Goal: Task Accomplishment & Management: Manage account settings

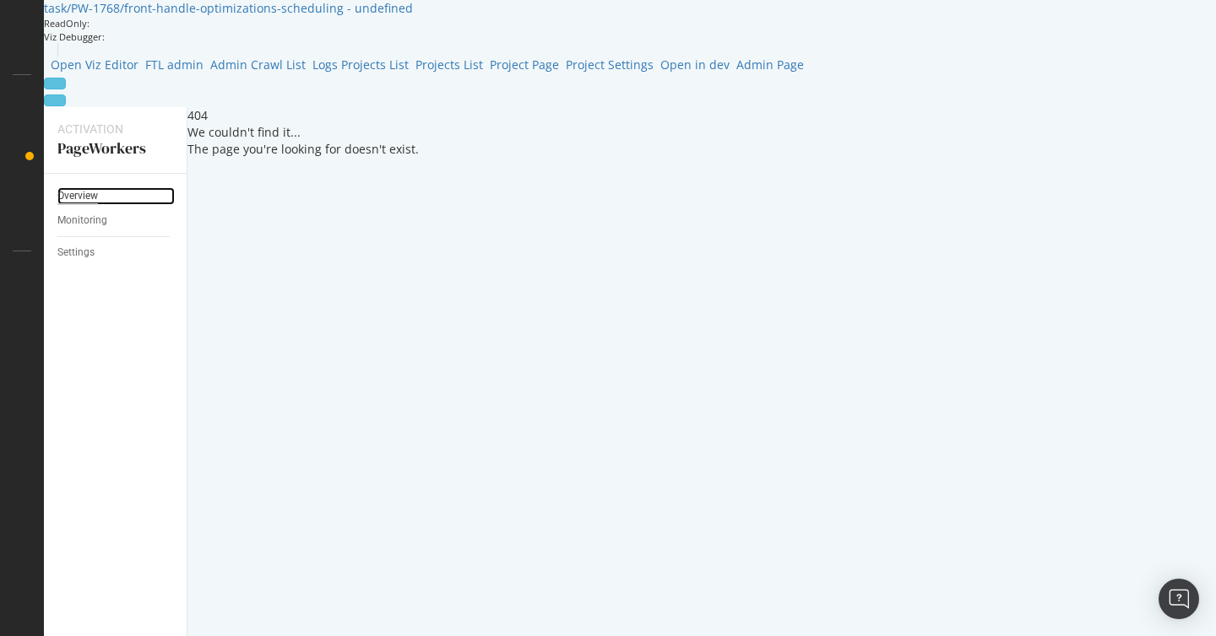
click at [83, 187] on div "Overview" at bounding box center [77, 196] width 41 height 18
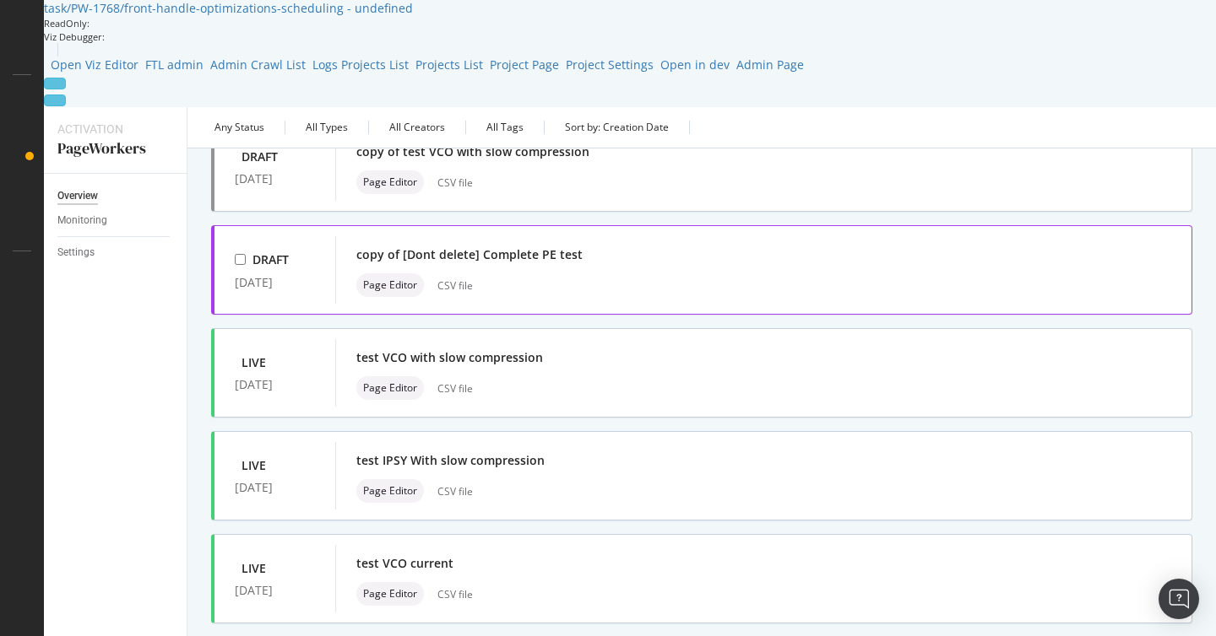
scroll to position [138, 0]
click at [1160, 372] on div "button" at bounding box center [1164, 372] width 14 height 0
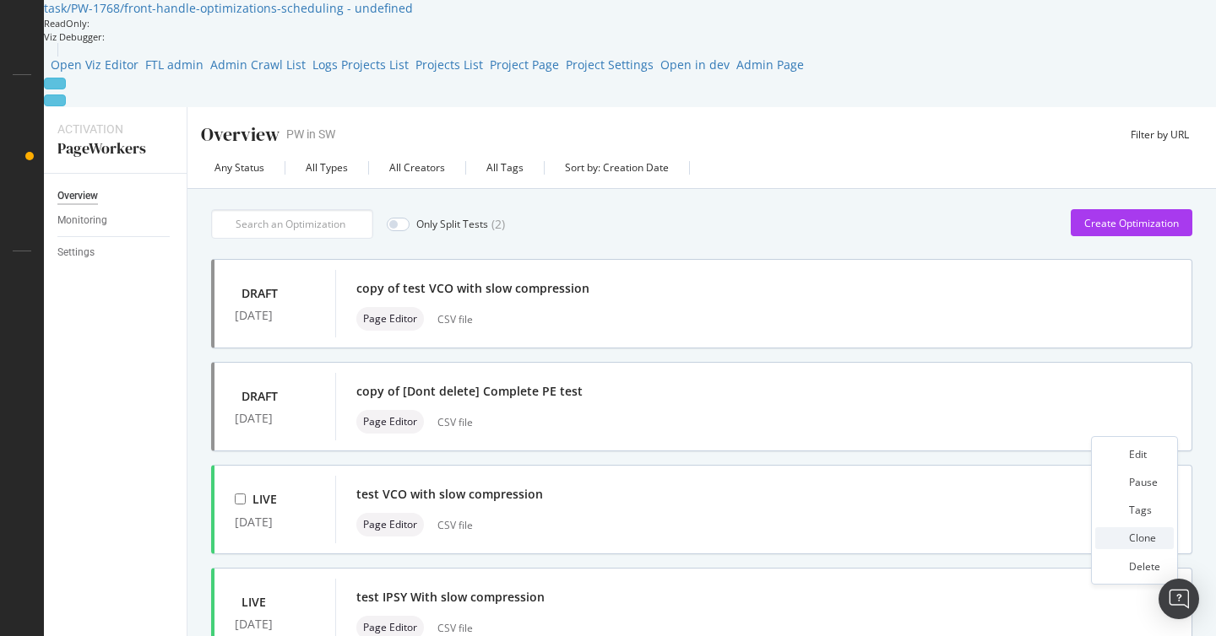
click at [1142, 534] on div "Clone" at bounding box center [1142, 538] width 27 height 14
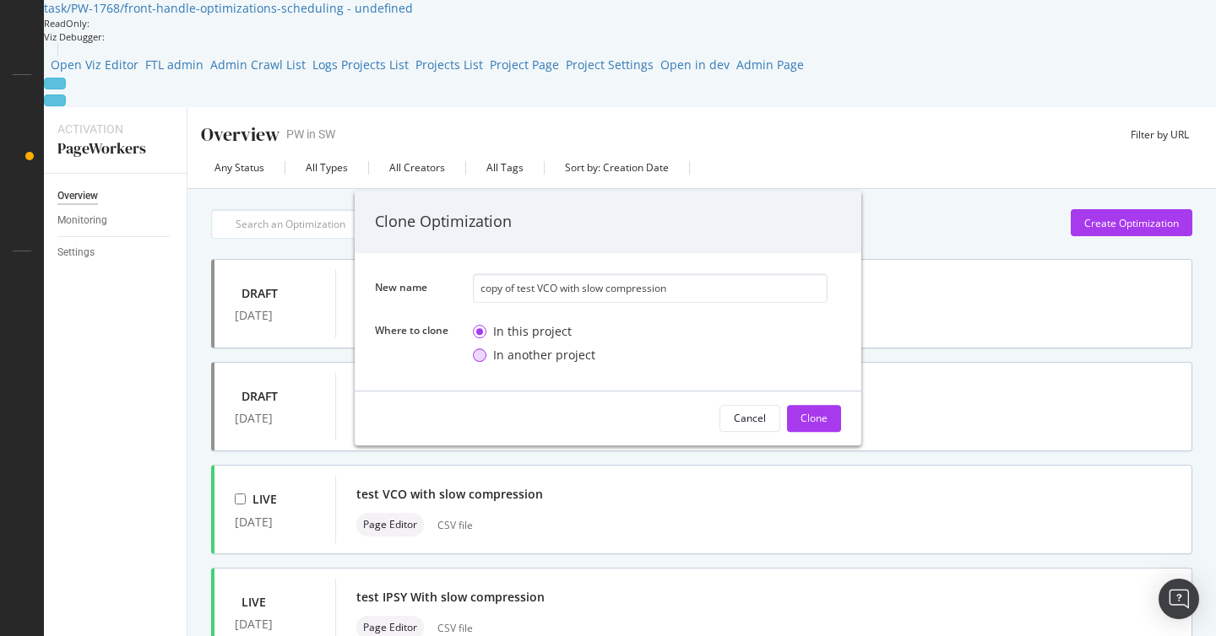
click at [535, 353] on div "In another project" at bounding box center [544, 355] width 102 height 17
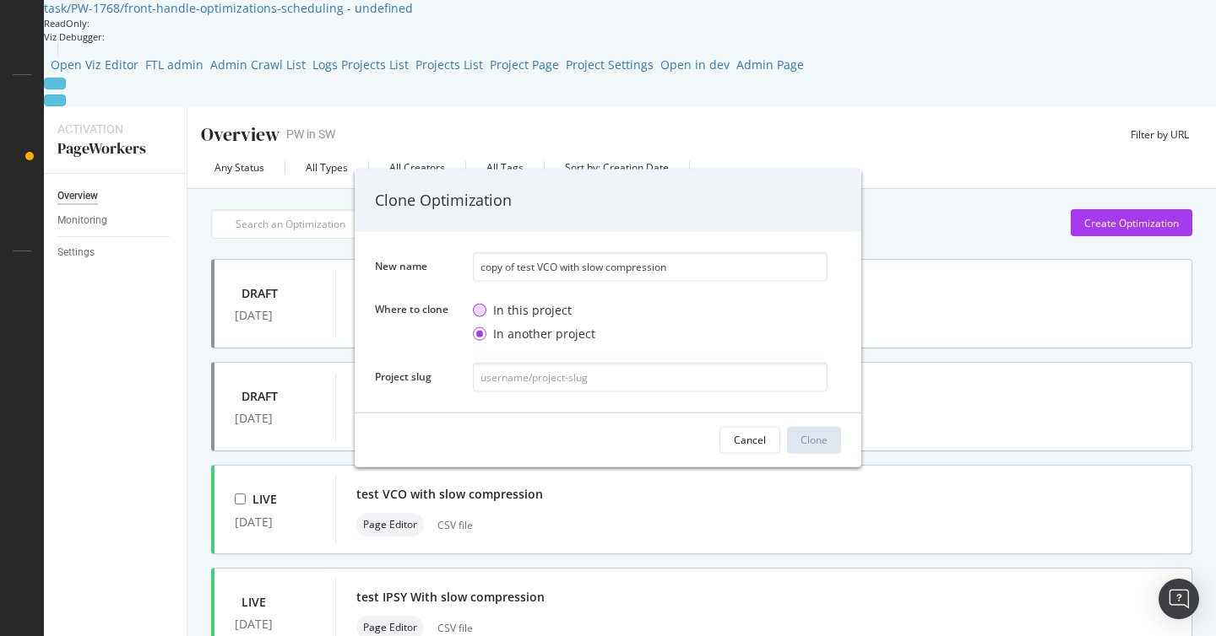
click at [544, 308] on div "In this project" at bounding box center [532, 309] width 79 height 17
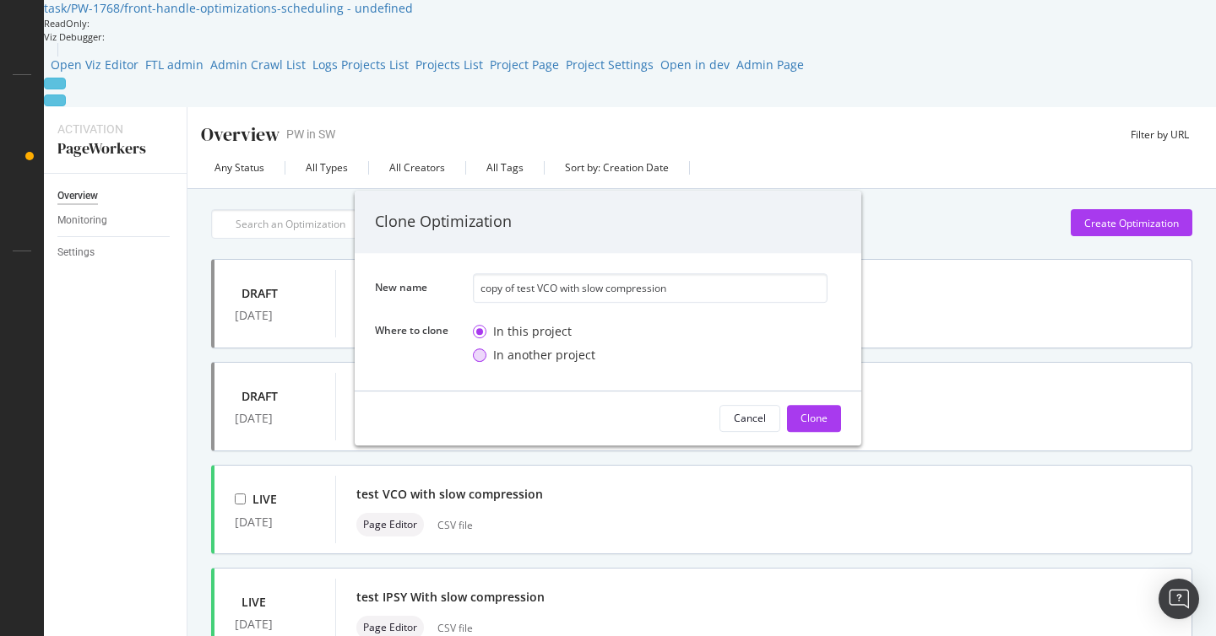
click at [547, 358] on div "In another project" at bounding box center [544, 355] width 102 height 17
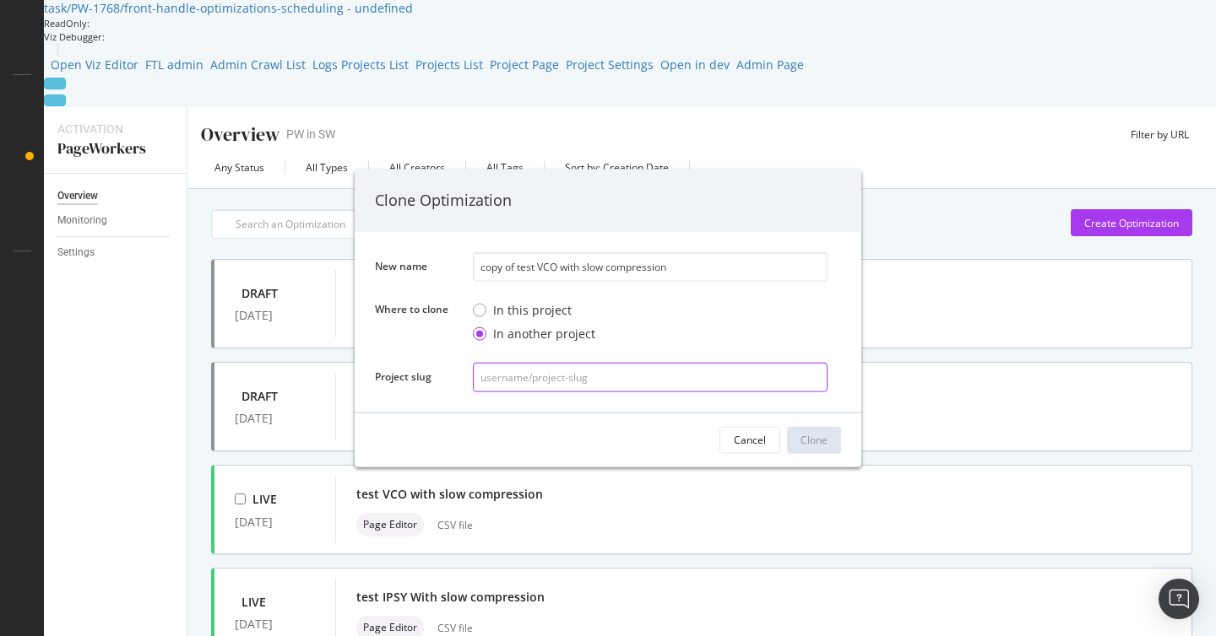
click at [551, 377] on input "modal" at bounding box center [650, 377] width 355 height 30
click at [608, 376] on input "modal" at bounding box center [650, 377] width 355 height 30
paste input "pierrepaqueton-org/pierre-p-photography"
type input "pierrepaqueton-org/pierre-p-photography"
click at [821, 447] on div "Clone" at bounding box center [813, 440] width 27 height 14
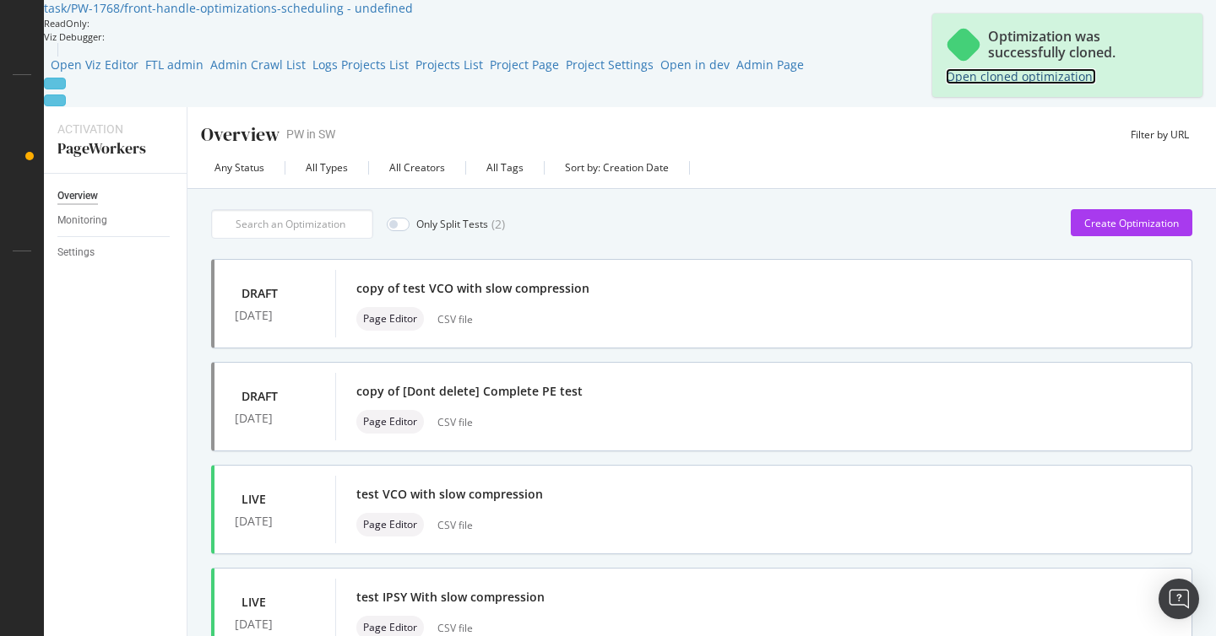
click at [1040, 80] on link "Open cloned optimization." at bounding box center [1020, 76] width 150 height 16
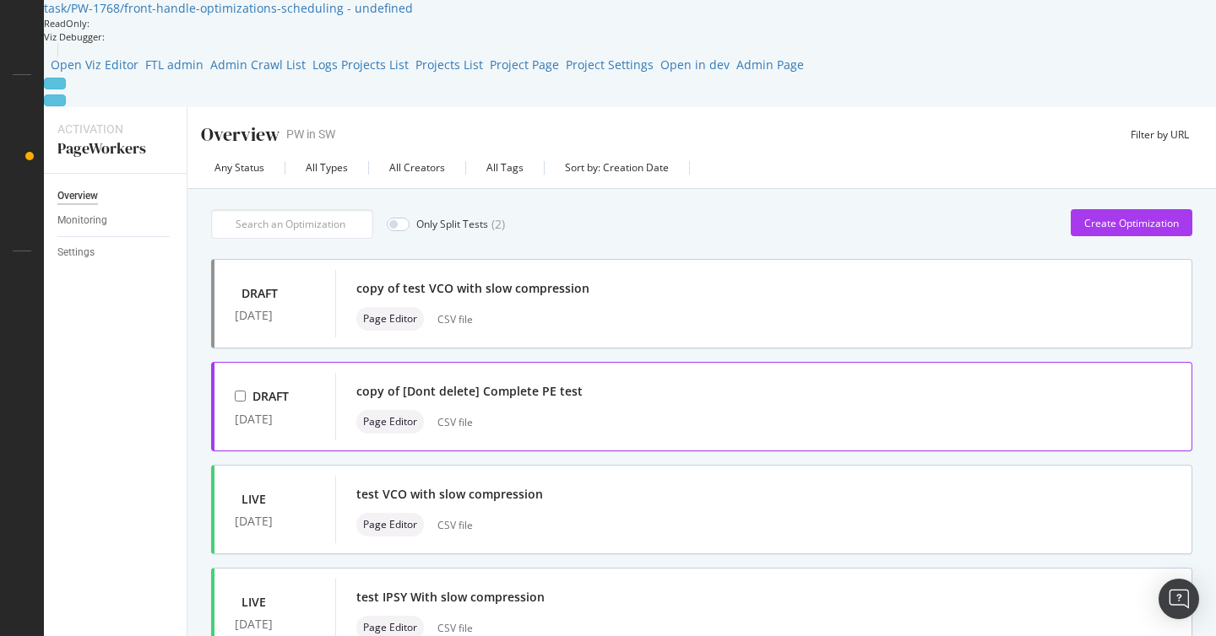
scroll to position [661, 0]
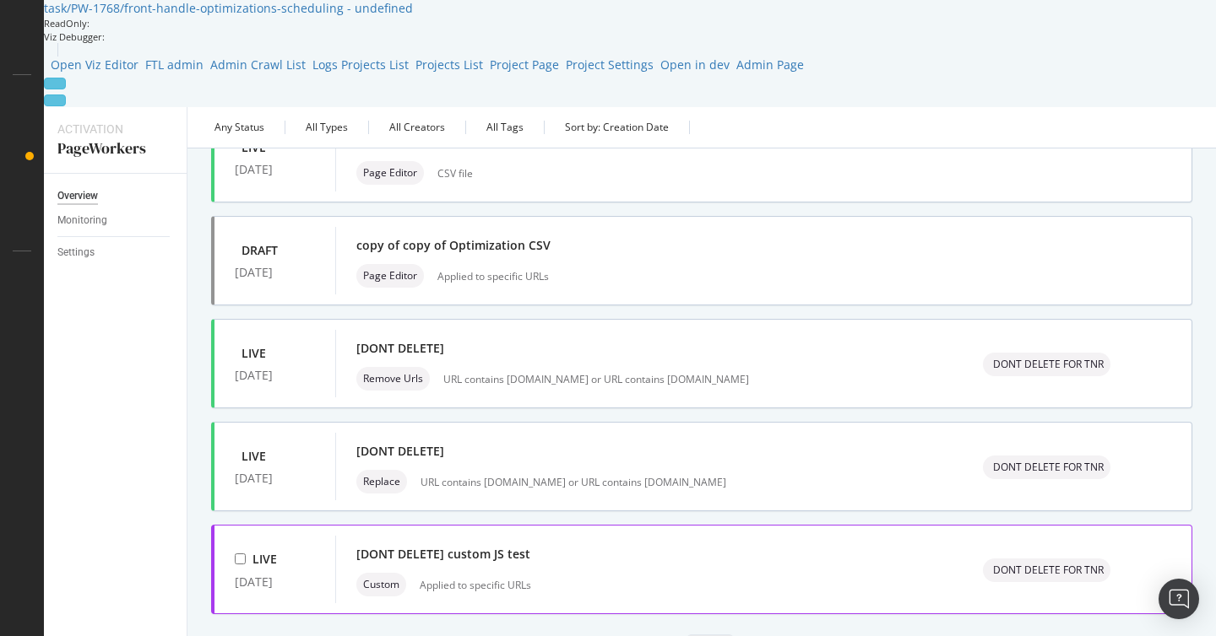
click at [1164, 570] on icon "button" at bounding box center [1164, 570] width 0 height 0
click at [1140, 416] on div "Clone" at bounding box center [1142, 423] width 27 height 14
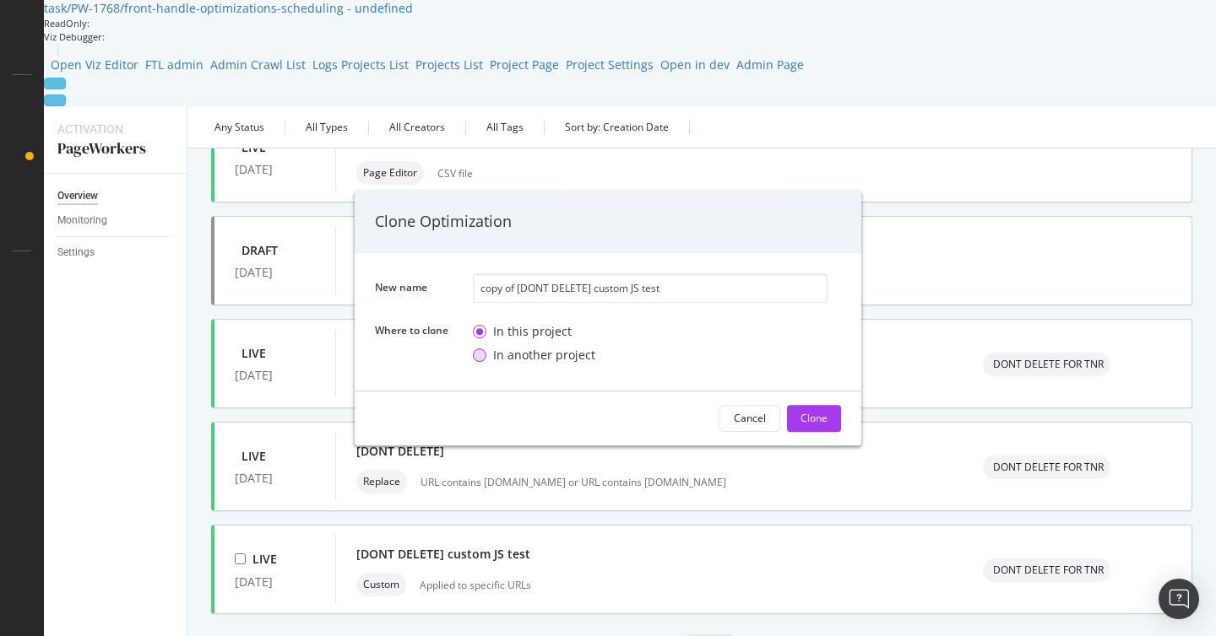
click at [525, 352] on div "In another project" at bounding box center [544, 355] width 102 height 17
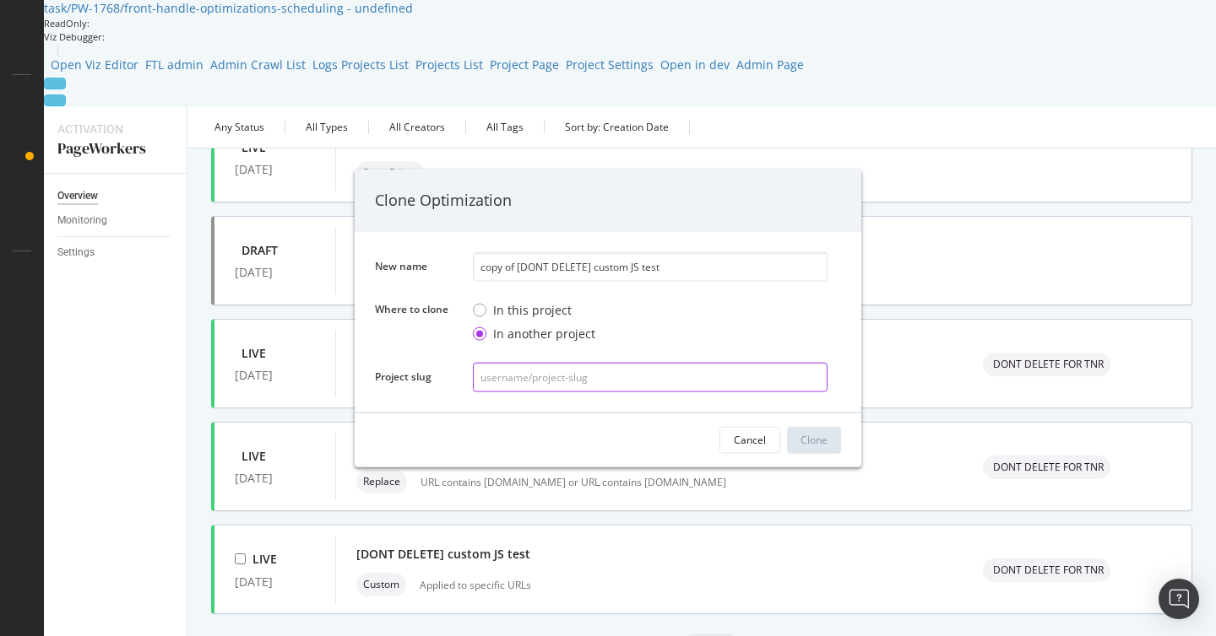
click at [543, 372] on input "modal" at bounding box center [650, 377] width 355 height 30
click at [841, 200] on icon "times" at bounding box center [841, 200] width 0 height 0
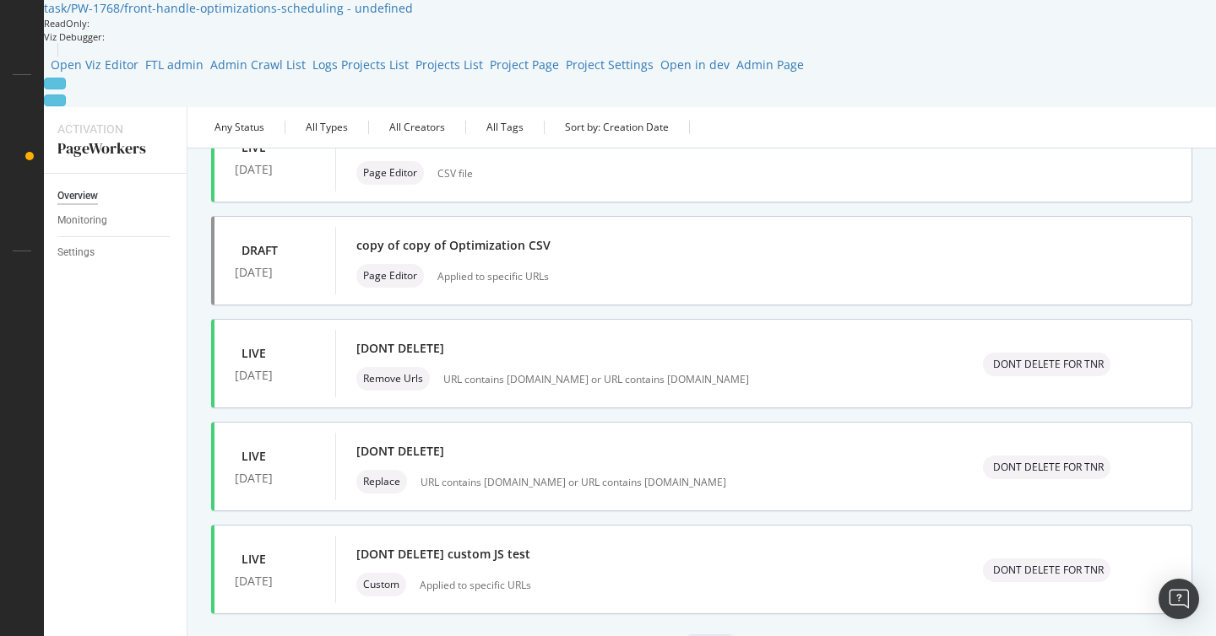
click at [22, 603] on icon at bounding box center [22, 603] width 0 height 0
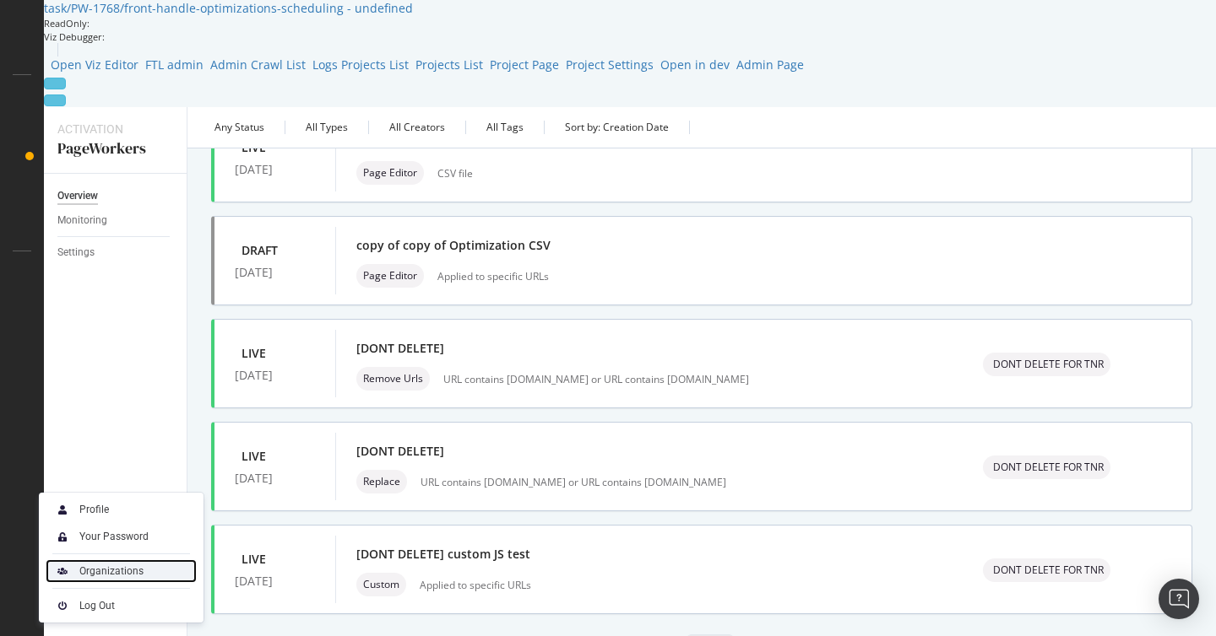
click at [111, 581] on div "Organizations" at bounding box center [121, 572] width 151 height 24
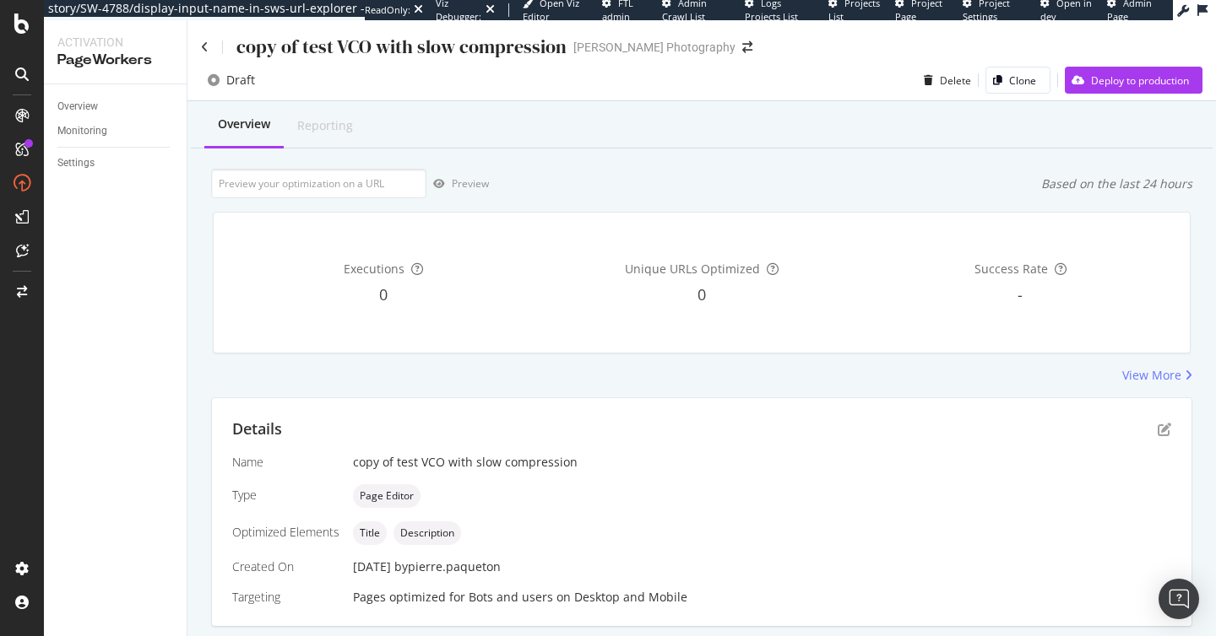
scroll to position [343, 0]
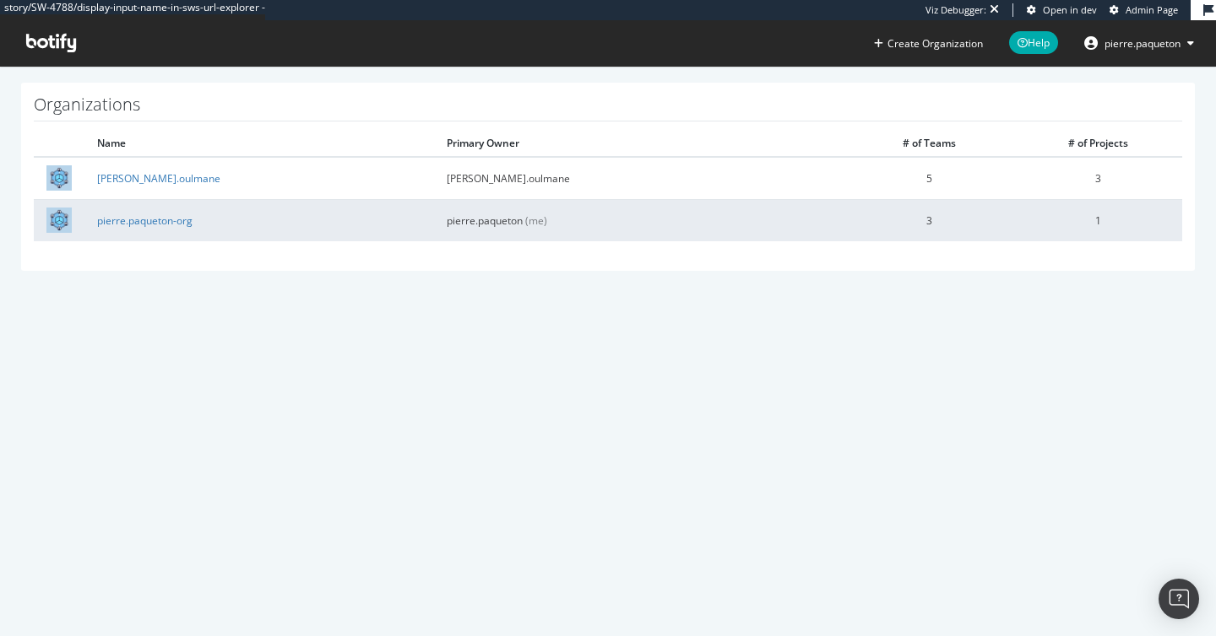
click at [133, 227] on td "pierre.paqueton-org" at bounding box center [258, 220] width 349 height 42
click at [133, 223] on link "pierre.paqueton-org" at bounding box center [144, 221] width 95 height 14
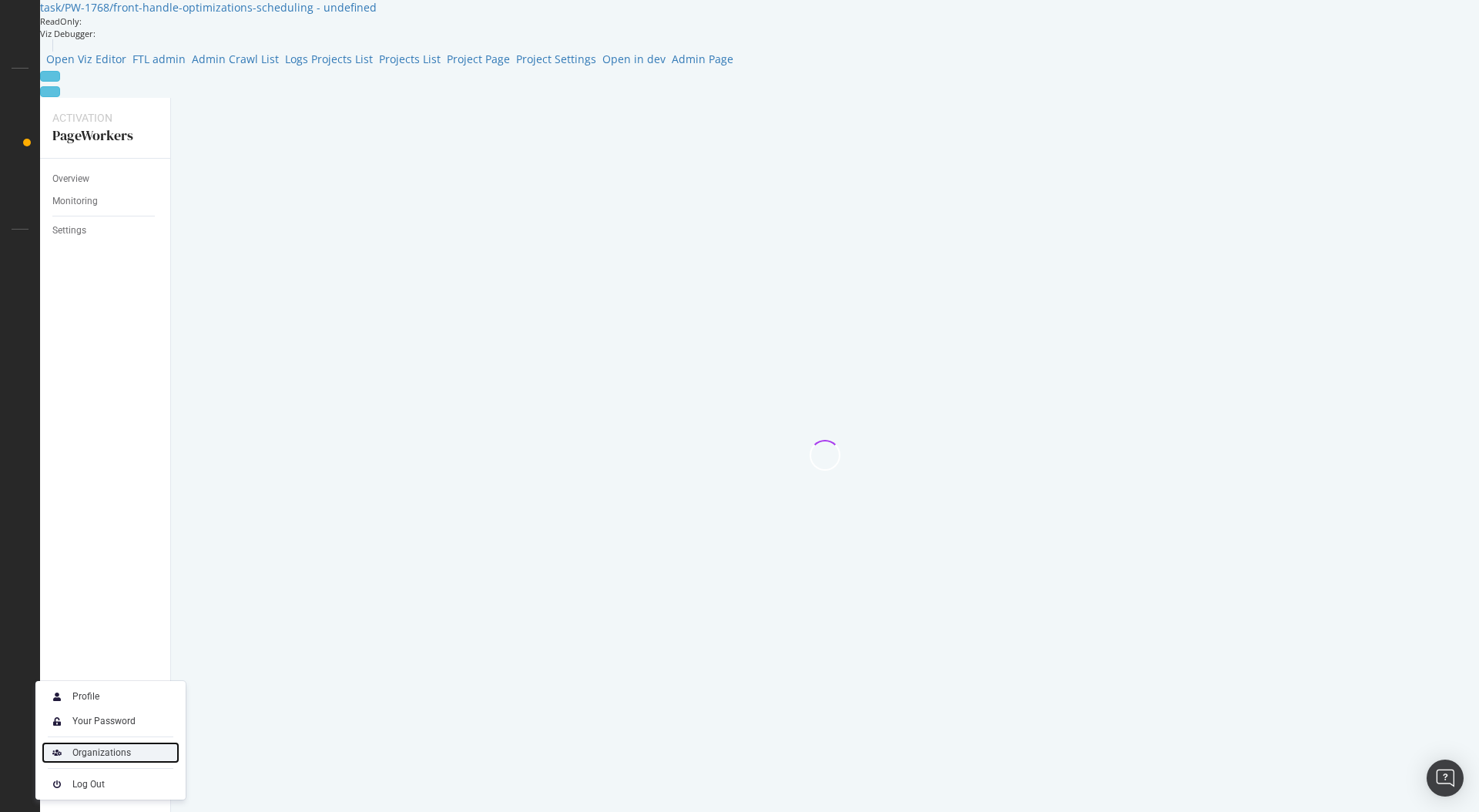
click at [108, 752] on div "Organizations" at bounding box center [101, 753] width 58 height 13
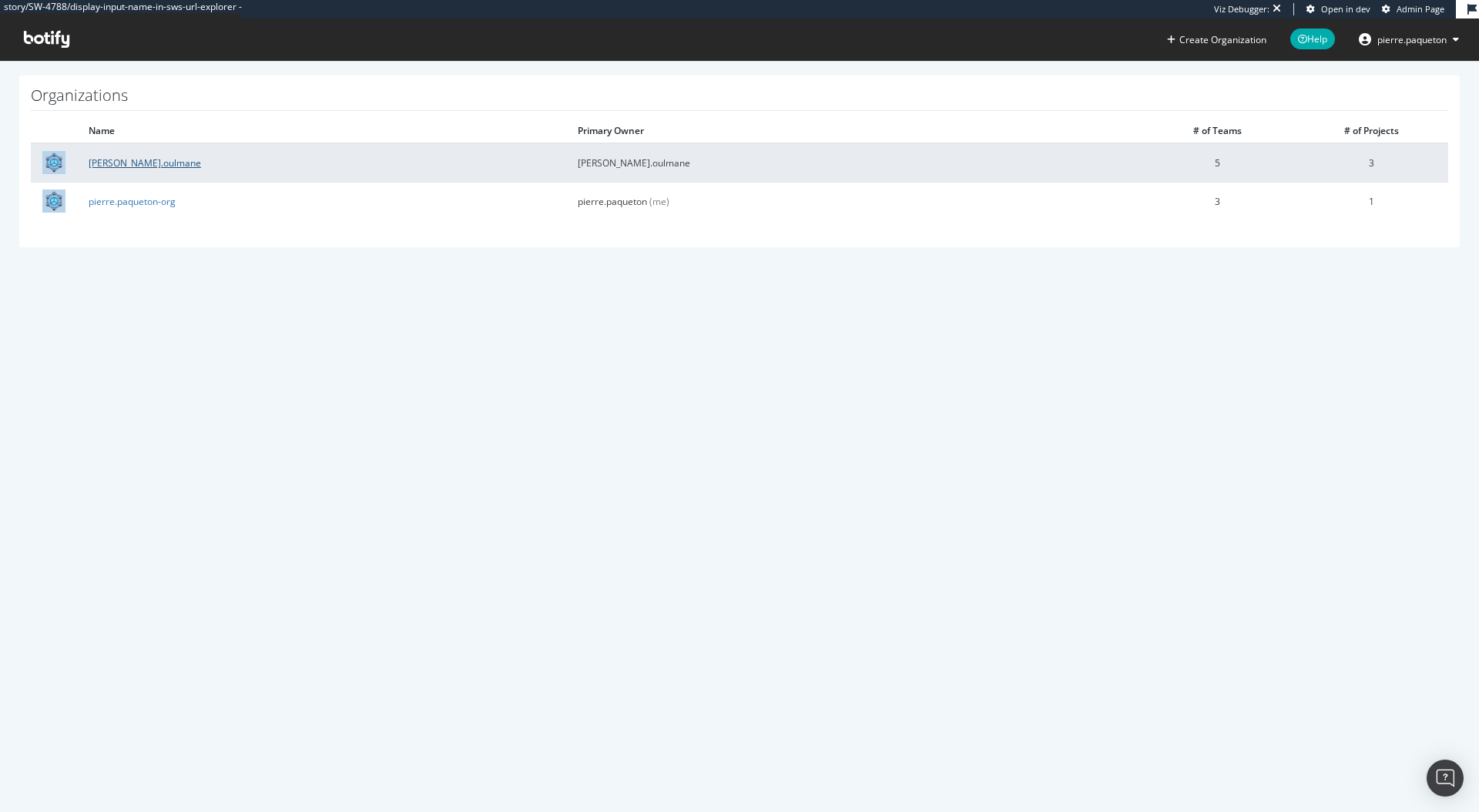
click at [141, 167] on link "[PERSON_NAME].oulmane" at bounding box center [144, 162] width 112 height 13
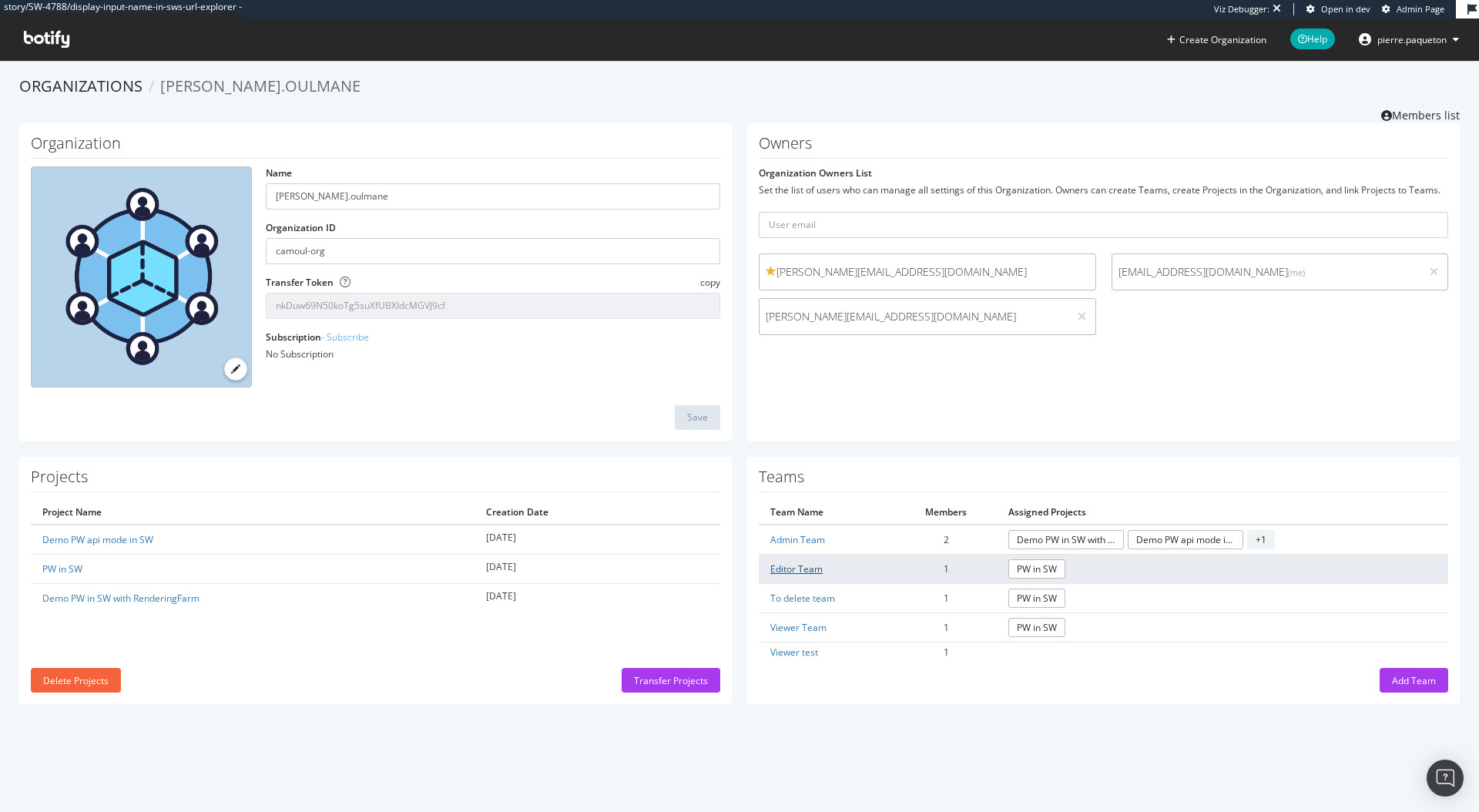
click at [807, 572] on link "Editor Team" at bounding box center [796, 568] width 52 height 13
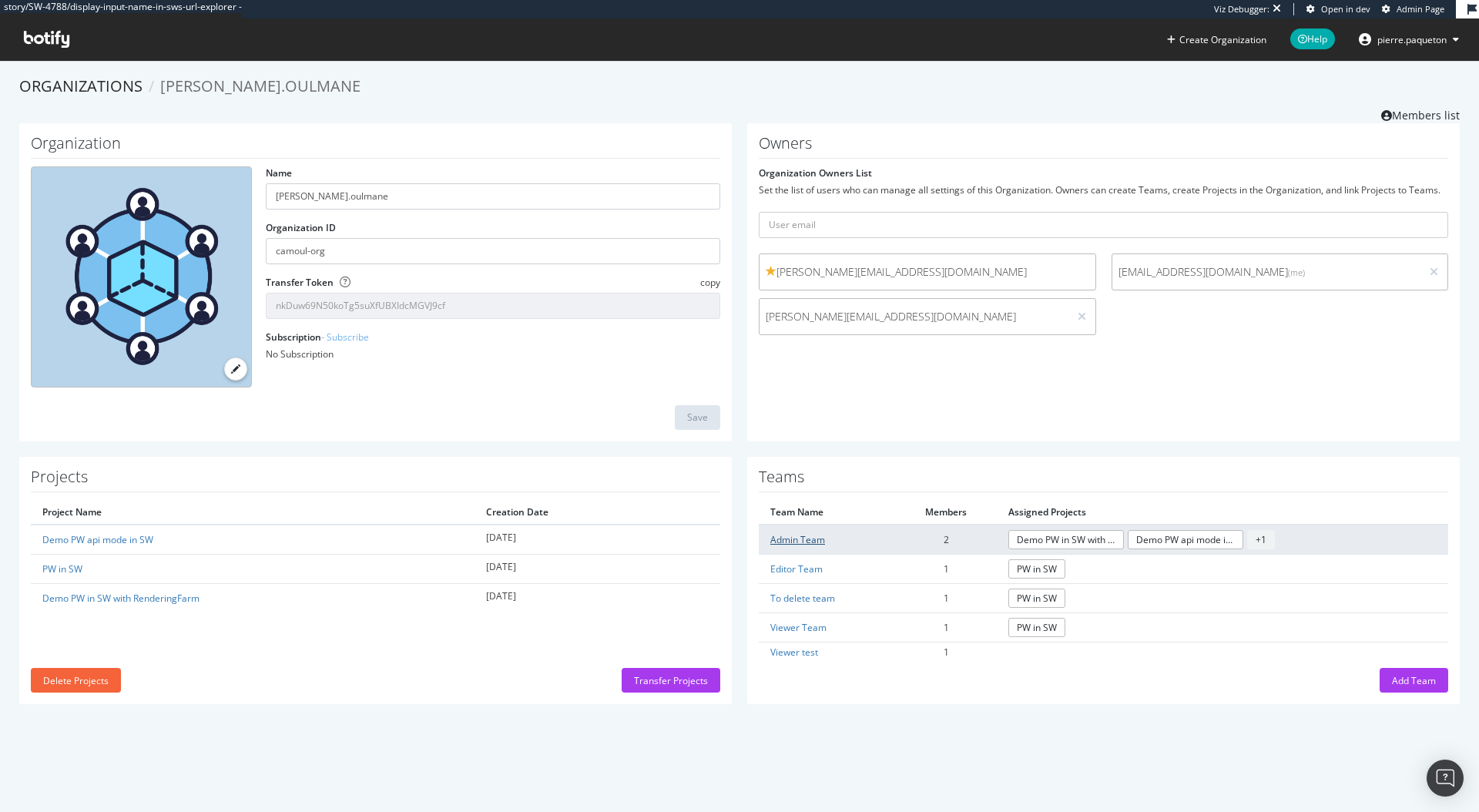
click at [798, 543] on link "Admin Team" at bounding box center [797, 539] width 55 height 13
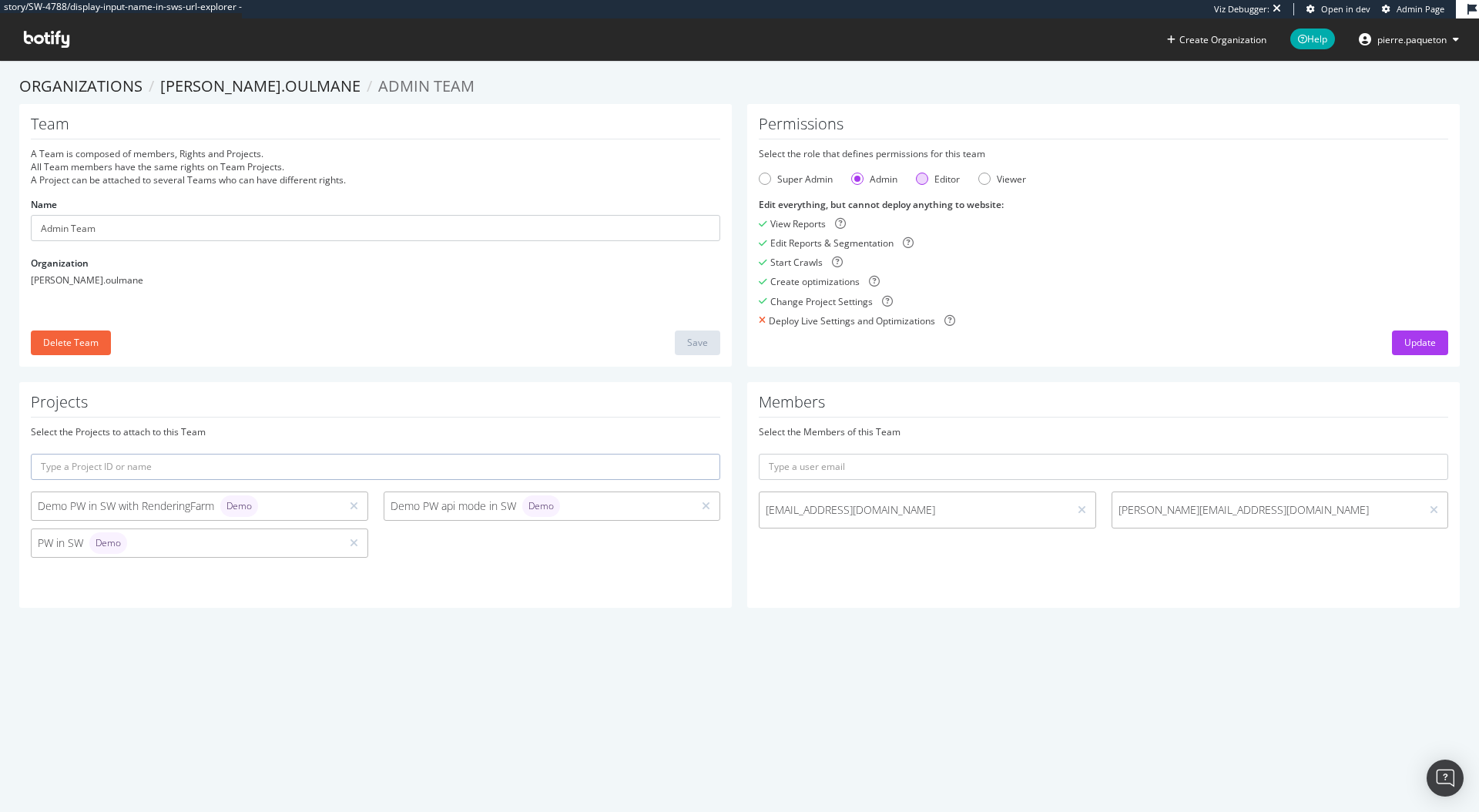
click at [937, 182] on div "Editor" at bounding box center [947, 179] width 26 height 13
click at [1432, 342] on div "Update" at bounding box center [1420, 342] width 32 height 13
click at [784, 179] on div "Super Admin" at bounding box center [805, 179] width 56 height 13
click at [1007, 183] on div "Viewer" at bounding box center [1011, 179] width 29 height 13
click at [1419, 343] on div "Update" at bounding box center [1420, 342] width 32 height 13
